Goal: Task Accomplishment & Management: Use online tool/utility

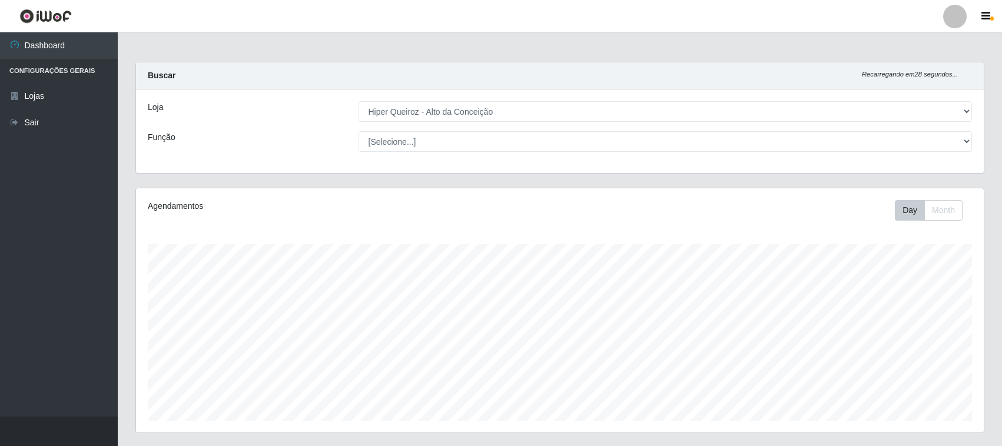
select select "515"
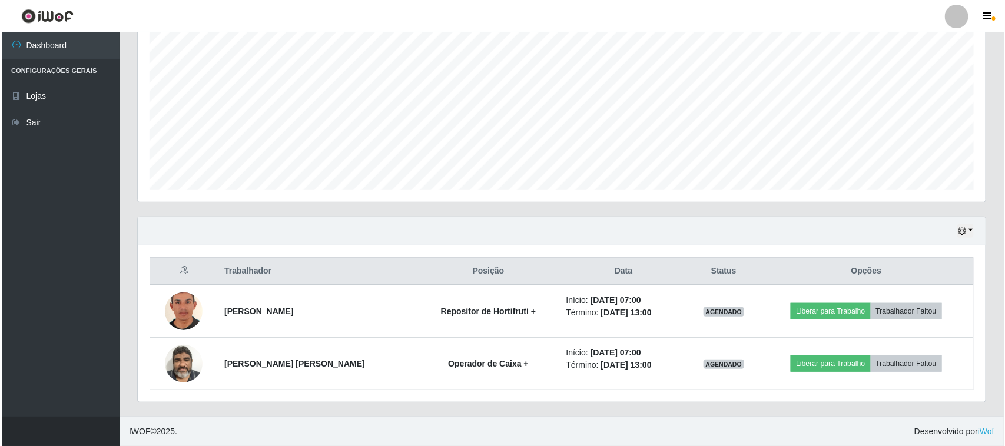
scroll to position [245, 847]
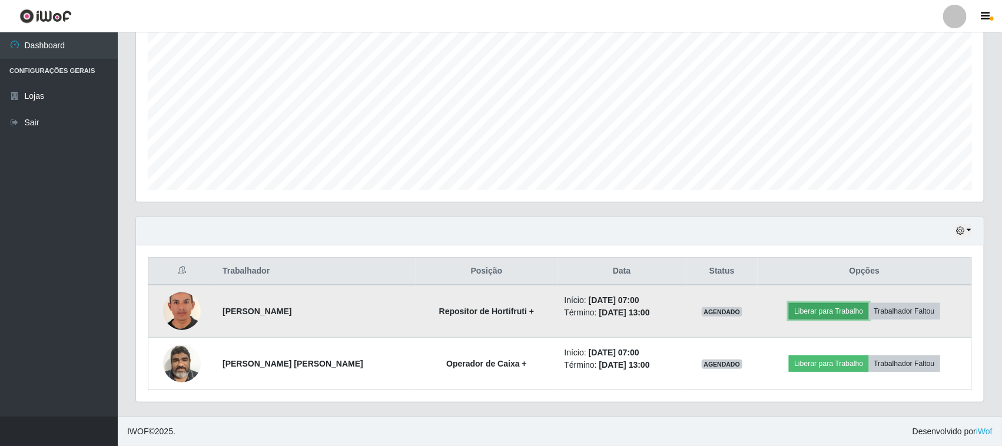
click at [821, 314] on button "Liberar para Trabalho" at bounding box center [828, 311] width 79 height 16
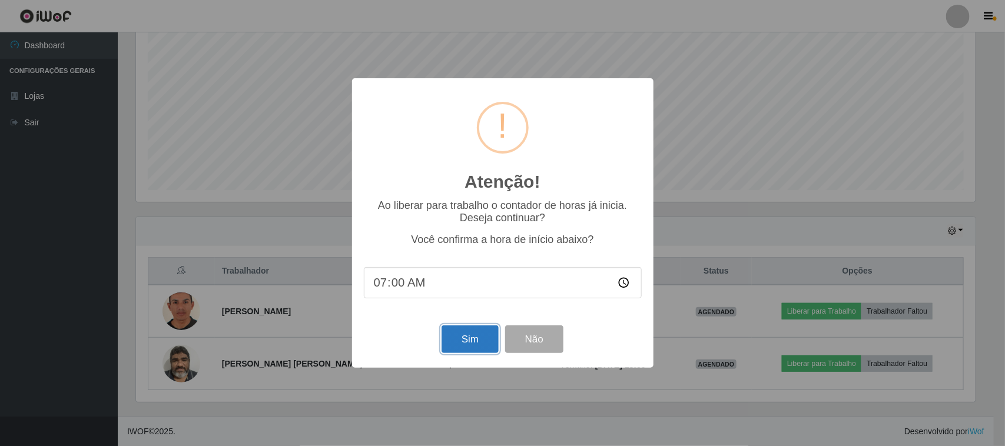
click at [472, 342] on button "Sim" at bounding box center [469, 339] width 57 height 28
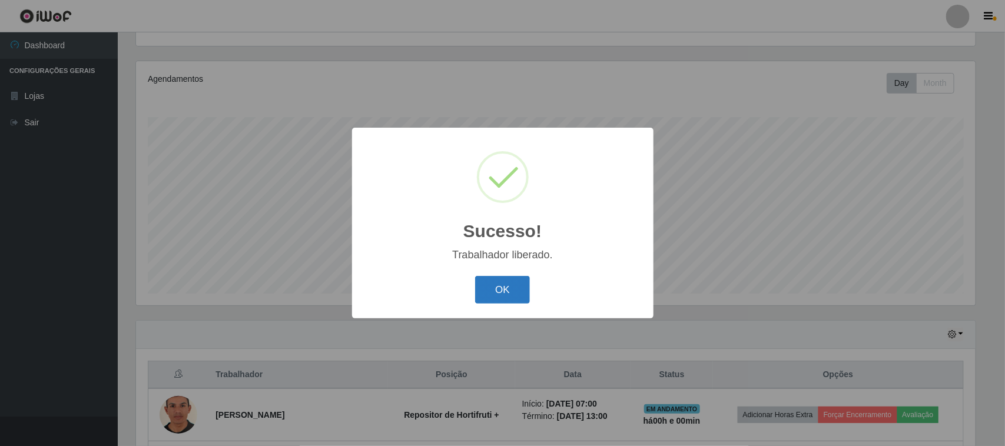
click at [500, 284] on button "OK" at bounding box center [502, 290] width 55 height 28
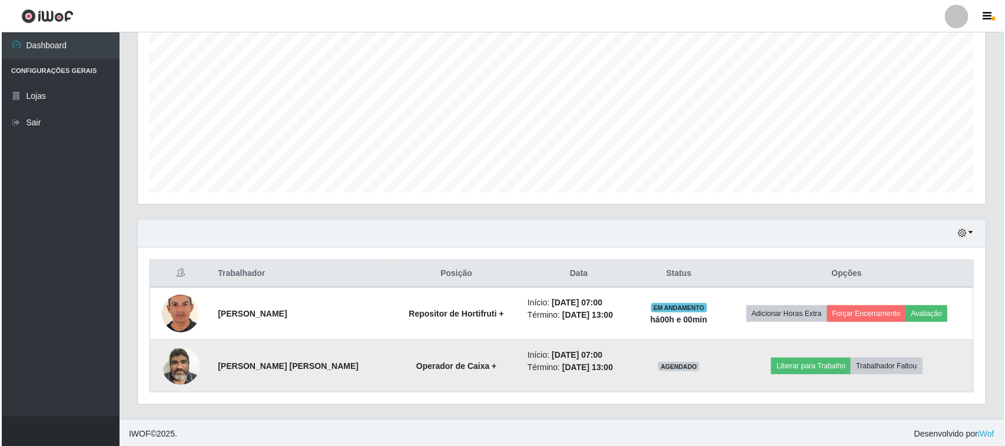
scroll to position [231, 0]
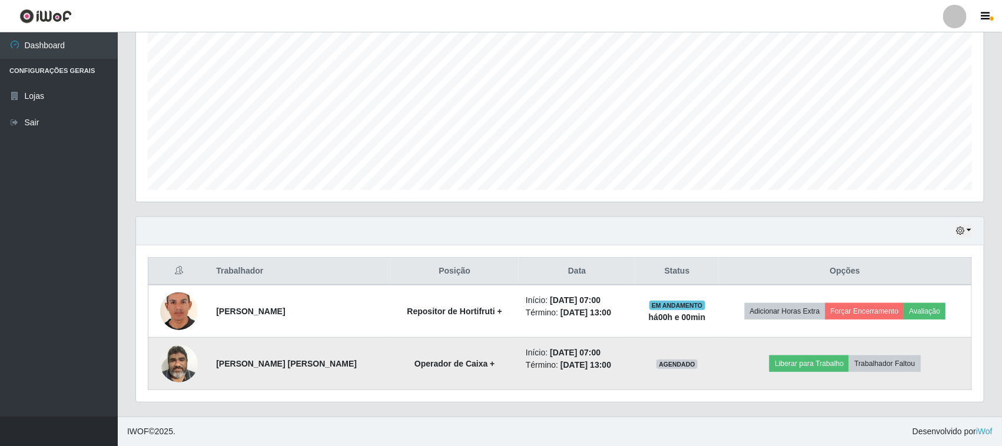
click at [797, 375] on td "Liberar para Trabalho Trabalhador Faltou" at bounding box center [845, 364] width 253 height 52
click at [779, 360] on button "Liberar para Trabalho" at bounding box center [808, 363] width 79 height 16
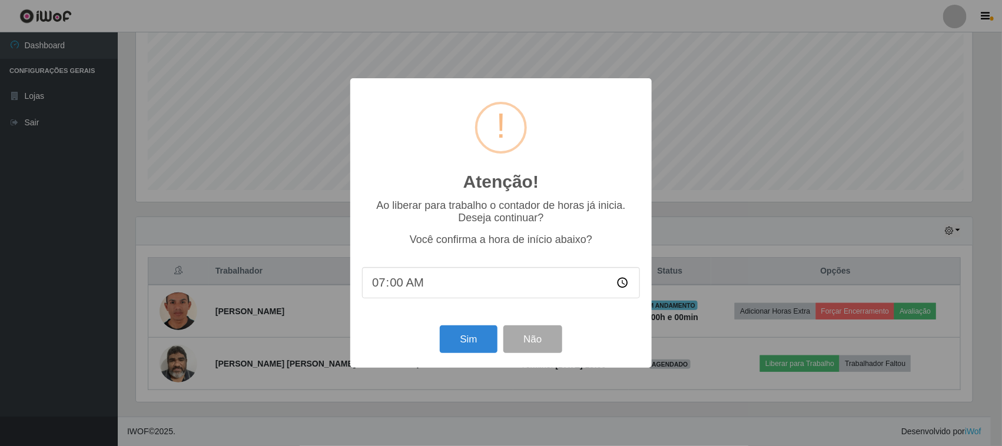
scroll to position [245, 839]
click at [468, 343] on button "Sim" at bounding box center [469, 339] width 57 height 28
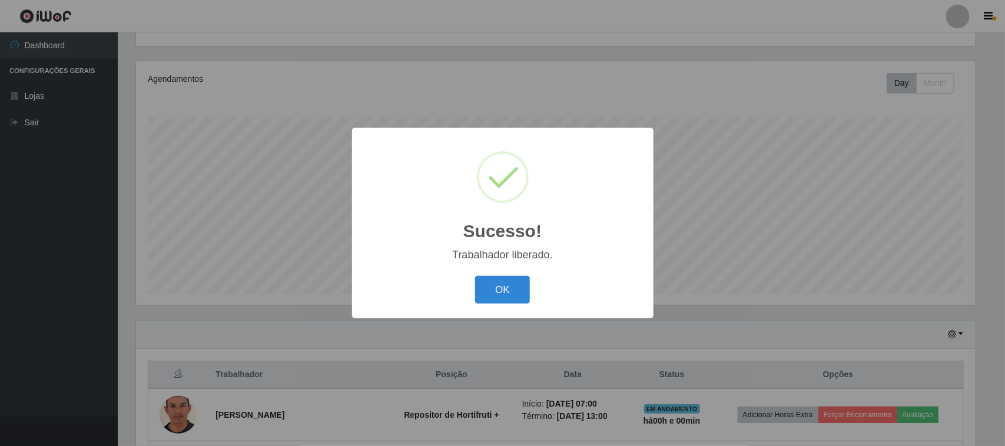
click at [475, 276] on button "OK" at bounding box center [502, 290] width 55 height 28
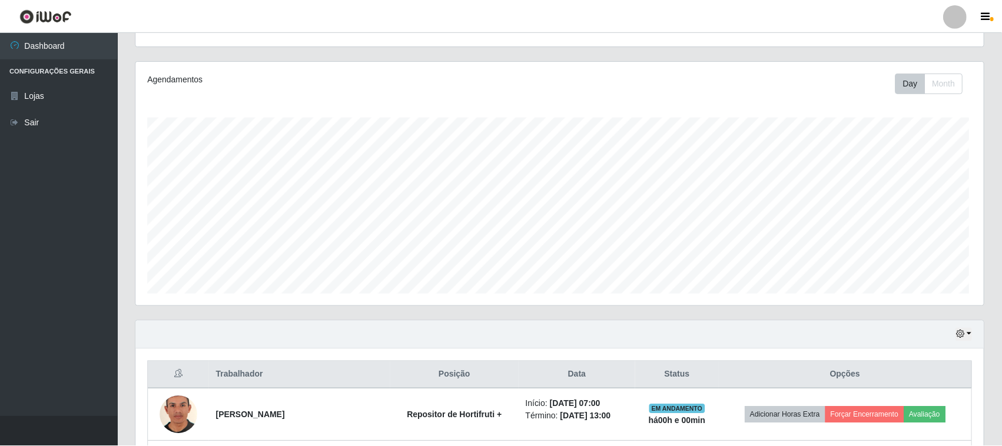
scroll to position [245, 847]
